Goal: Find specific page/section: Find specific page/section

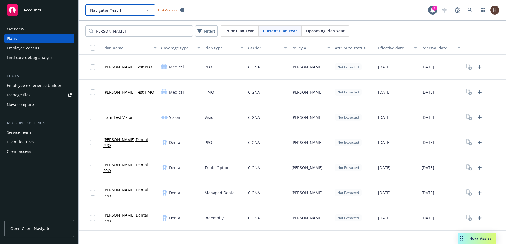
click at [109, 10] on span "Navigator Test 1" at bounding box center [114, 10] width 48 height 6
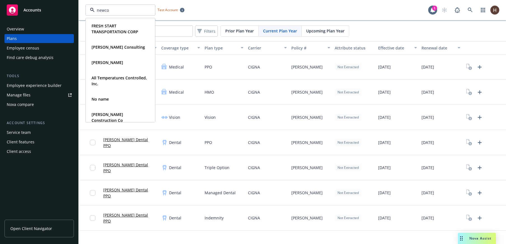
type input "newcom"
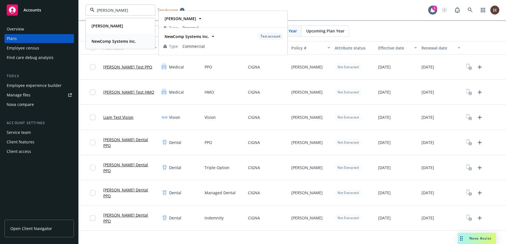
click at [113, 43] on strong "NewComp Systems Inc." at bounding box center [114, 41] width 45 height 5
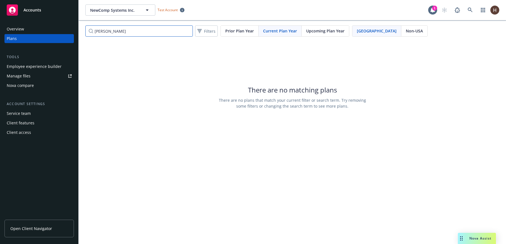
click at [188, 31] on input "liam" at bounding box center [139, 30] width 108 height 11
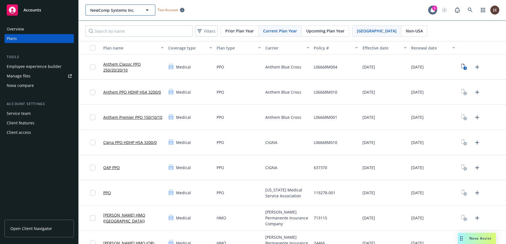
click at [117, 8] on span "NewComp Systems Inc." at bounding box center [114, 10] width 48 height 6
type input "associated be"
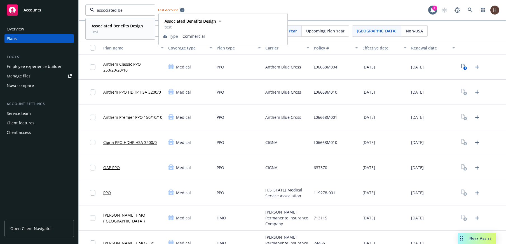
click at [128, 29] on span "test" at bounding box center [118, 32] width 52 height 6
